Goal: Task Accomplishment & Management: Manage account settings

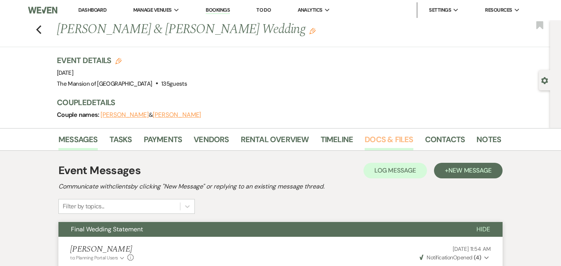
click at [389, 136] on link "Docs & Files" at bounding box center [389, 141] width 48 height 17
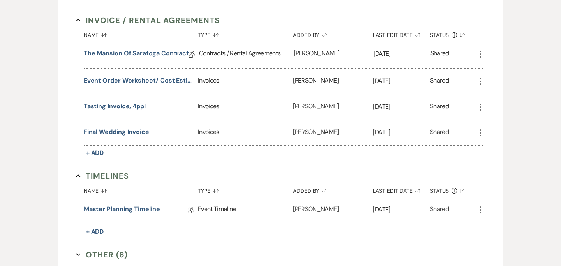
scroll to position [331, 0]
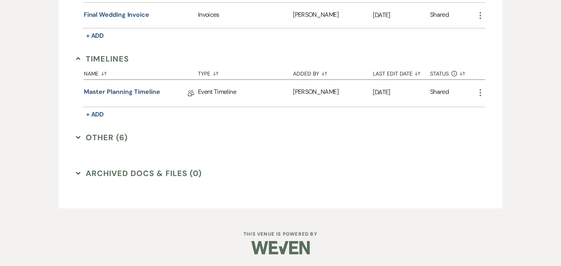
click at [78, 133] on button "Other (6) Expand" at bounding box center [102, 138] width 52 height 12
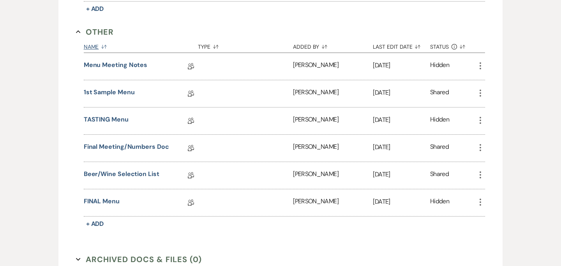
scroll to position [437, 0]
click at [119, 147] on link "Final Meeting/Numbers Doc" at bounding box center [126, 148] width 85 height 12
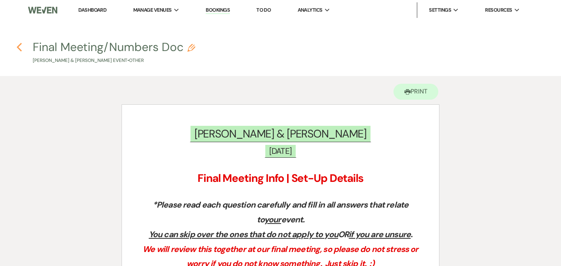
click at [19, 46] on use "button" at bounding box center [19, 47] width 5 height 9
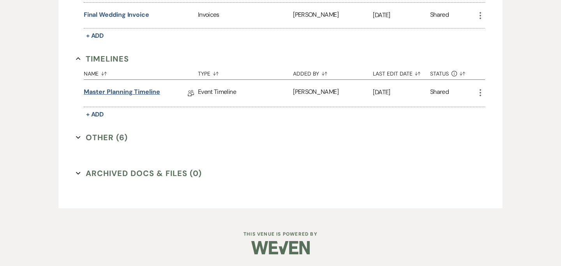
click at [103, 91] on link "Master Planning Timeline" at bounding box center [122, 93] width 76 height 12
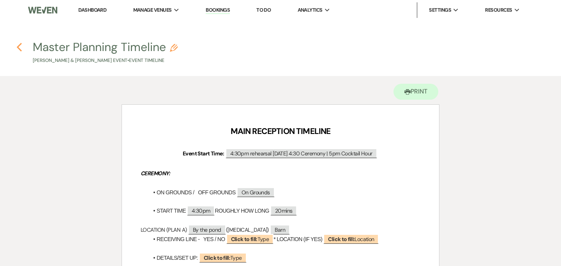
click at [18, 47] on use "button" at bounding box center [19, 47] width 5 height 9
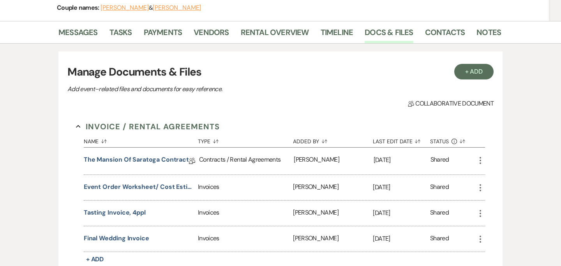
scroll to position [107, 0]
click at [467, 69] on button "+ Add" at bounding box center [475, 72] width 40 height 16
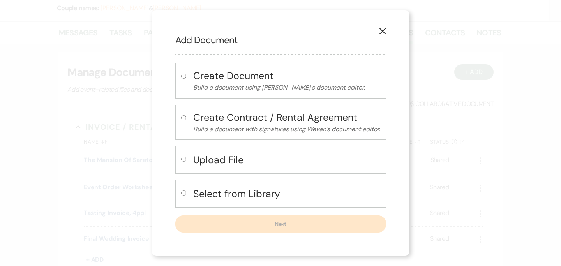
click at [218, 156] on h4 "Upload File" at bounding box center [286, 160] width 187 height 14
radio input "true"
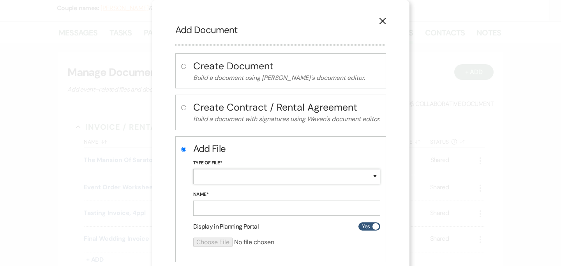
click at [216, 177] on select "Special Event Insurance Vendor Certificate of Insurance Contracts / Rental Agre…" at bounding box center [286, 176] width 187 height 15
select select "24"
click at [216, 208] on input "Name*" at bounding box center [286, 208] width 187 height 15
type input "Floor Plan"
click at [225, 238] on input "file" at bounding box center [266, 242] width 146 height 9
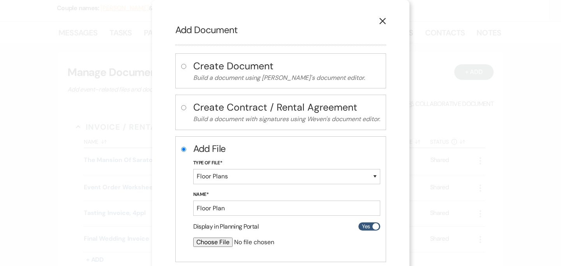
type input "C:\fakepath\9:20 Floor Plan.pdf"
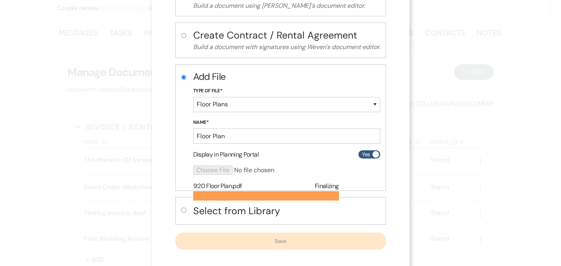
scroll to position [79, 0]
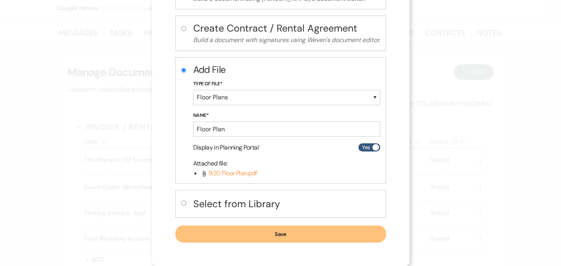
click at [333, 232] on button "Save" at bounding box center [280, 234] width 211 height 17
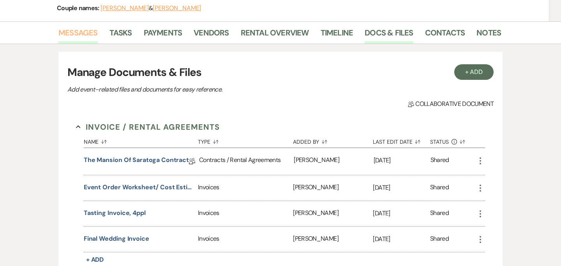
click at [81, 33] on link "Messages" at bounding box center [77, 35] width 39 height 17
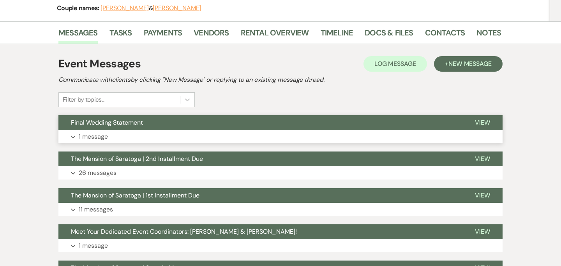
click at [307, 132] on button "Expand 1 message" at bounding box center [280, 136] width 444 height 13
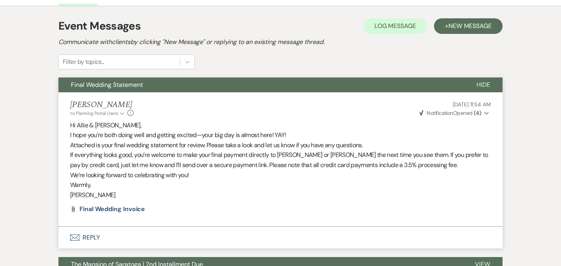
scroll to position [145, 0]
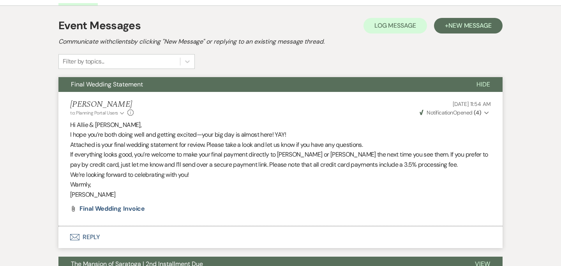
click at [478, 112] on strong "( 4 )" at bounding box center [477, 112] width 7 height 7
click at [410, 62] on div "Event Messages Log Log Message + New Message Communicate with clients by clicki…" at bounding box center [280, 43] width 444 height 51
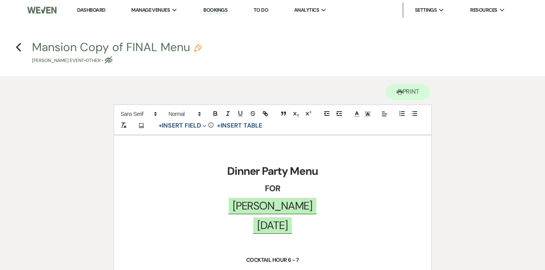
click at [95, 7] on link "Dashboard" at bounding box center [91, 10] width 28 height 7
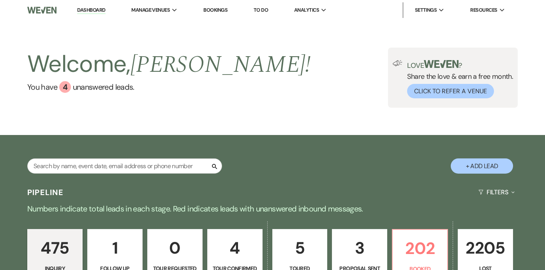
scroll to position [96, 0]
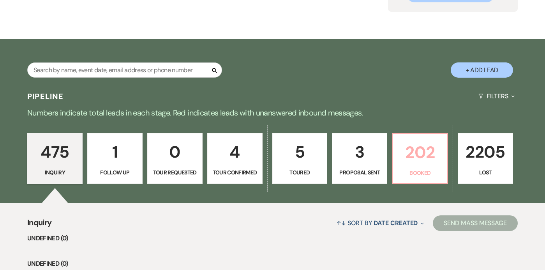
click at [419, 146] on p "202" at bounding box center [420, 152] width 45 height 26
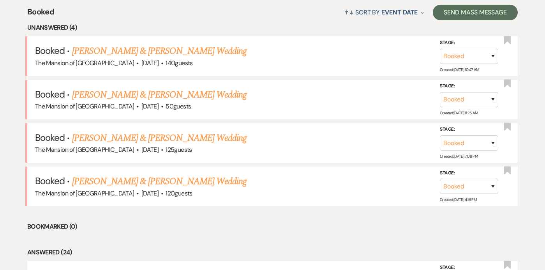
scroll to position [297, 0]
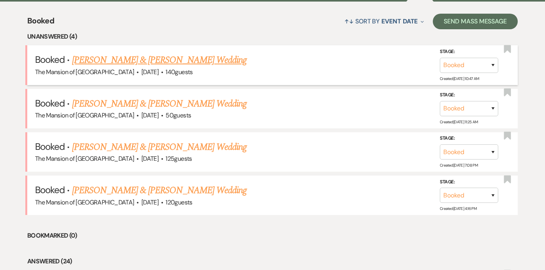
click at [155, 60] on link "[PERSON_NAME] & [PERSON_NAME] Wedding" at bounding box center [159, 60] width 175 height 14
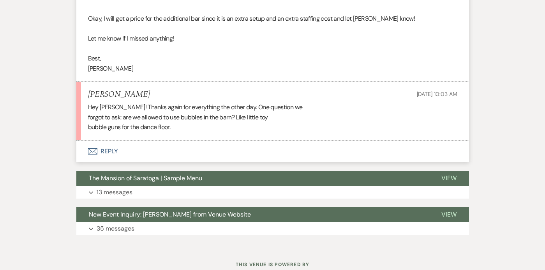
scroll to position [2324, 0]
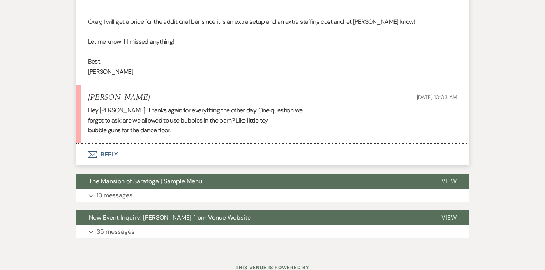
click at [188, 143] on button "Envelope Reply" at bounding box center [272, 154] width 393 height 22
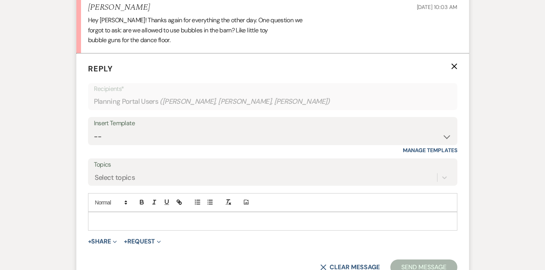
scroll to position [2418, 0]
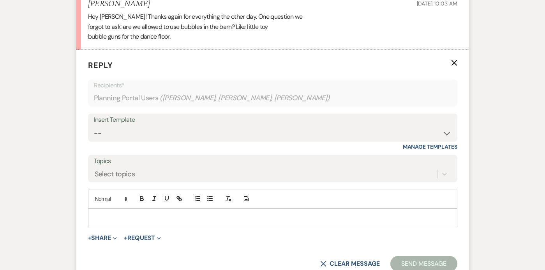
click at [189, 213] on p at bounding box center [272, 217] width 357 height 9
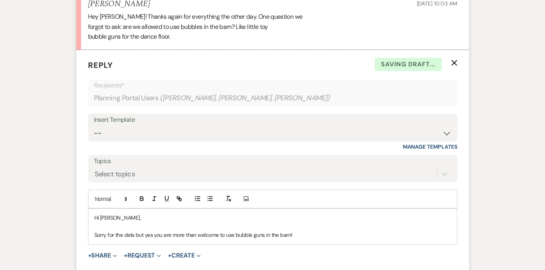
click at [133, 230] on p "Sorry for the dela but yes you are more than welcome to use bubble guns in the …" at bounding box center [272, 234] width 357 height 9
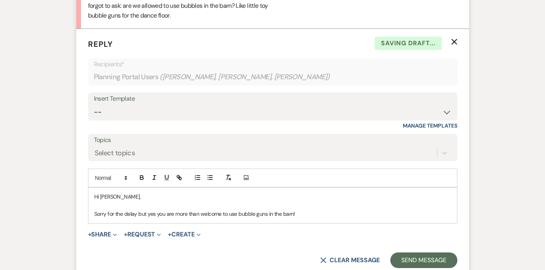
scroll to position [2439, 0]
click at [310, 209] on p "Sorry for the delay but yes you are more than welcome to use bubble guns in the…" at bounding box center [272, 213] width 357 height 9
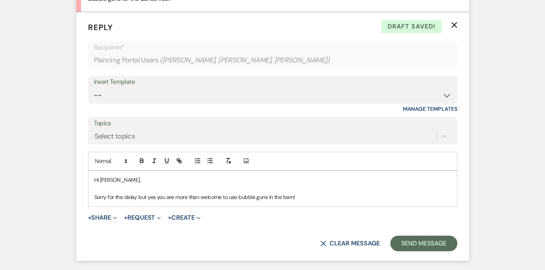
scroll to position [2460, 0]
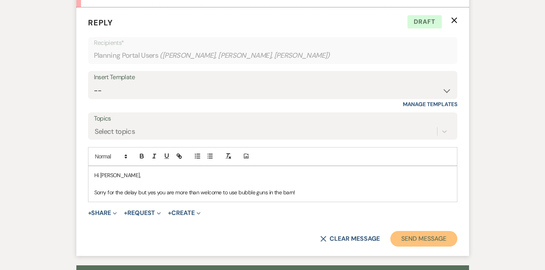
click at [421, 231] on button "Send Message" at bounding box center [424, 239] width 67 height 16
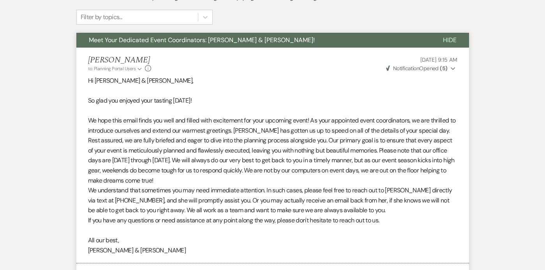
scroll to position [0, 0]
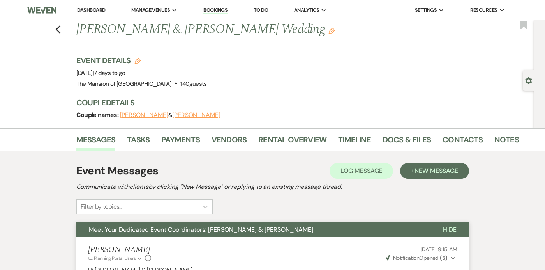
click at [62, 29] on div "Previous [PERSON_NAME] & [PERSON_NAME] Wedding Edit Bookmark" at bounding box center [265, 33] width 538 height 27
click at [58, 28] on use "button" at bounding box center [57, 29] width 5 height 9
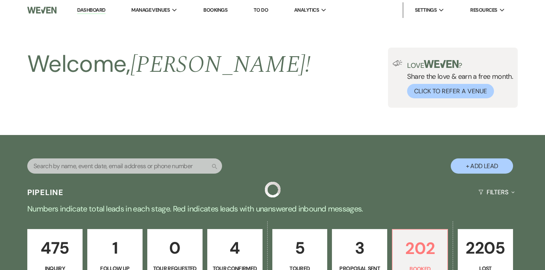
scroll to position [297, 0]
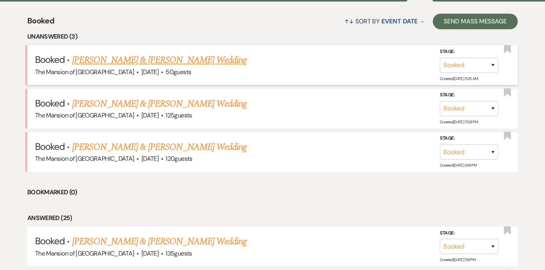
click at [137, 62] on link "[PERSON_NAME] & [PERSON_NAME] Wedding" at bounding box center [159, 60] width 175 height 14
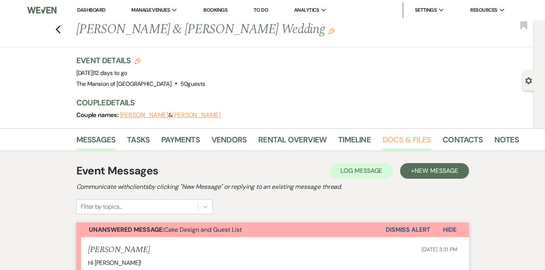
click at [393, 141] on link "Docs & Files" at bounding box center [407, 141] width 48 height 17
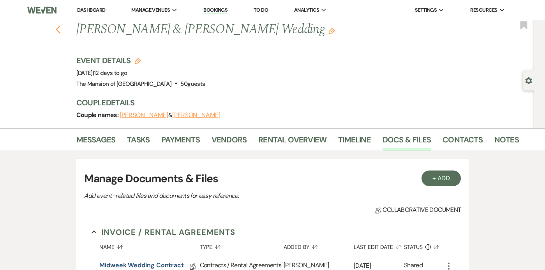
click at [57, 29] on use "button" at bounding box center [57, 29] width 5 height 9
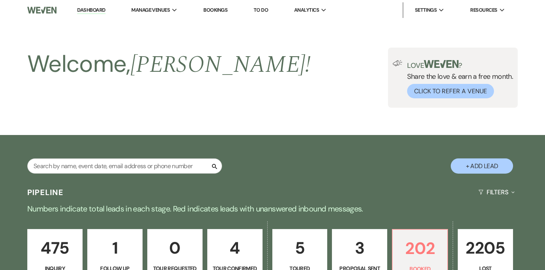
scroll to position [297, 0]
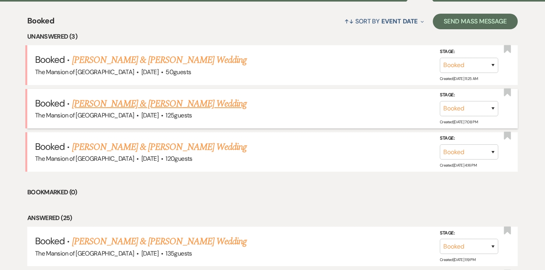
click at [172, 100] on link "[PERSON_NAME] & [PERSON_NAME] Wedding" at bounding box center [159, 104] width 175 height 14
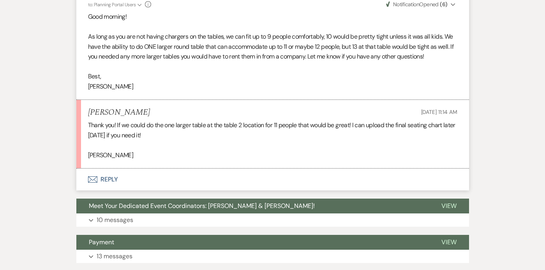
scroll to position [1721, 0]
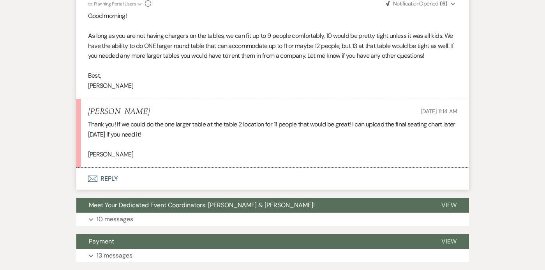
click at [245, 178] on button "Envelope Reply" at bounding box center [272, 179] width 393 height 22
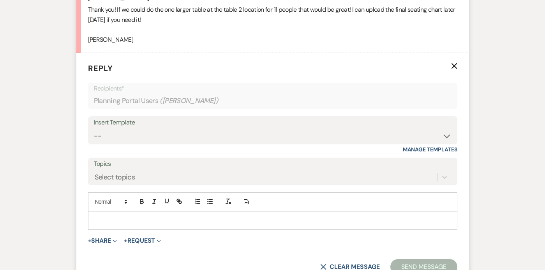
scroll to position [1869, 0]
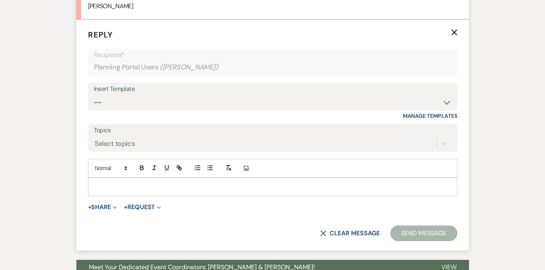
click at [232, 189] on p at bounding box center [272, 186] width 357 height 9
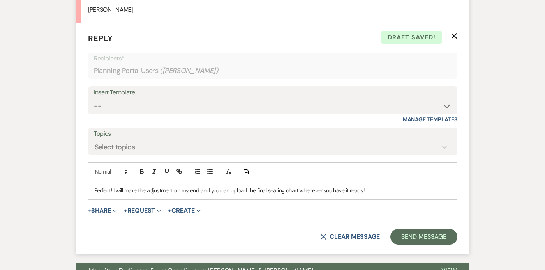
scroll to position [1868, 0]
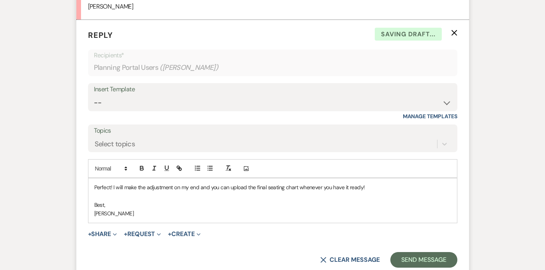
click at [96, 212] on p "[PERSON_NAME]" at bounding box center [272, 213] width 357 height 9
click at [408, 252] on button "Send Message" at bounding box center [424, 260] width 67 height 16
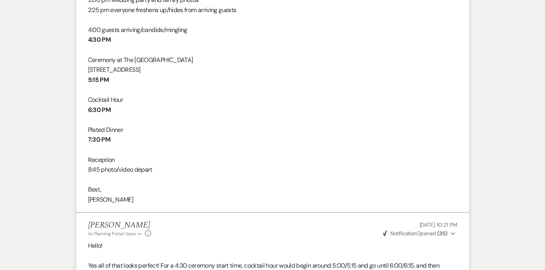
scroll to position [0, 0]
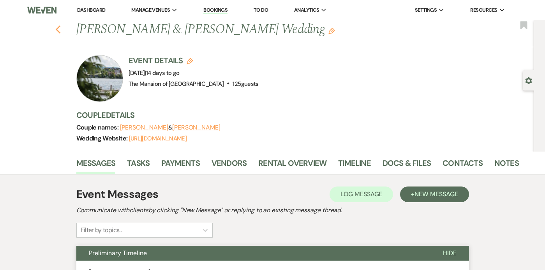
click at [55, 27] on icon "Previous" at bounding box center [58, 29] width 6 height 9
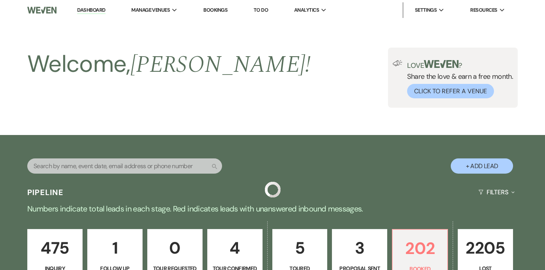
scroll to position [297, 0]
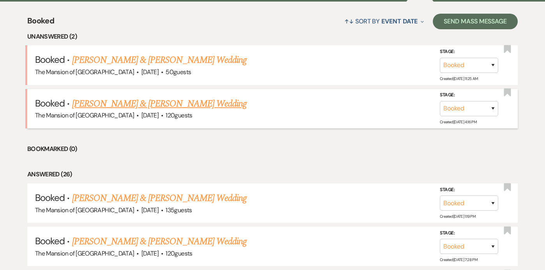
click at [155, 100] on link "[PERSON_NAME] & [PERSON_NAME] Wedding" at bounding box center [159, 104] width 175 height 14
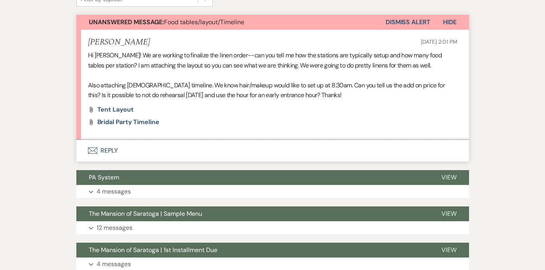
scroll to position [207, 0]
click at [117, 108] on span "Tent Layout" at bounding box center [115, 110] width 36 height 8
